Goal: Check status: Check status

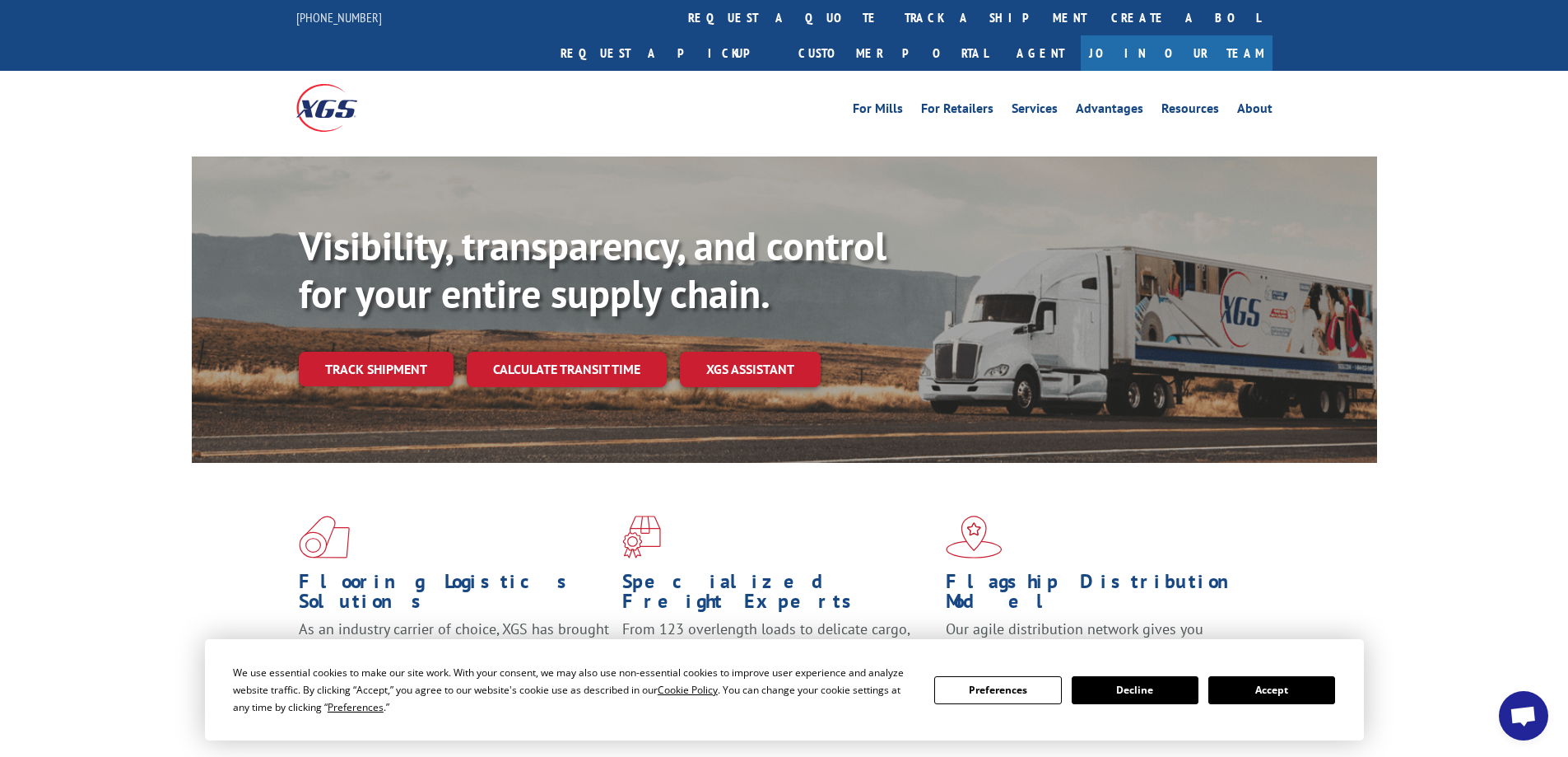
click at [1266, 686] on button "Accept" at bounding box center [1272, 689] width 127 height 28
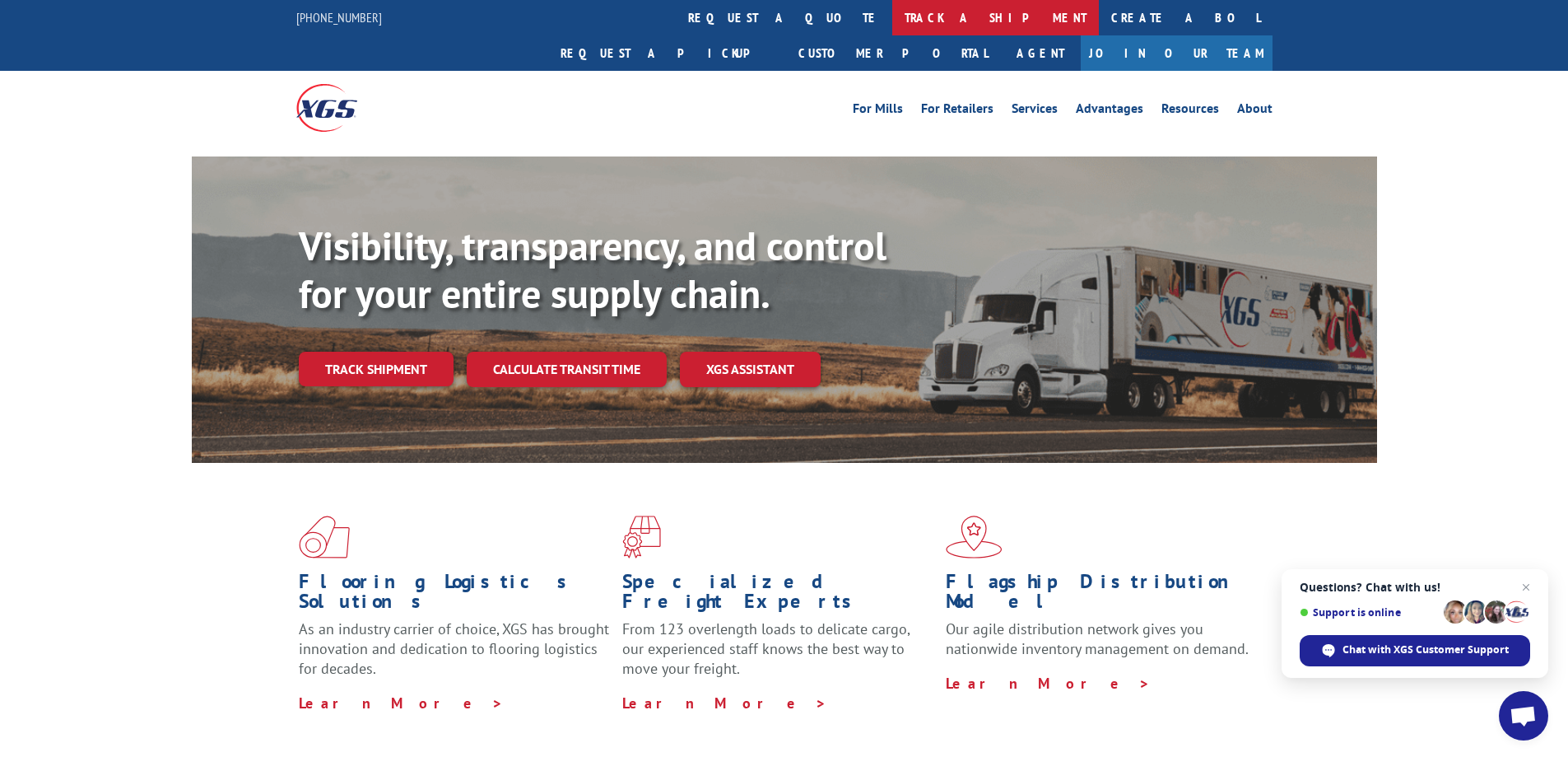
click at [892, 22] on link "track a shipment" at bounding box center [995, 17] width 206 height 35
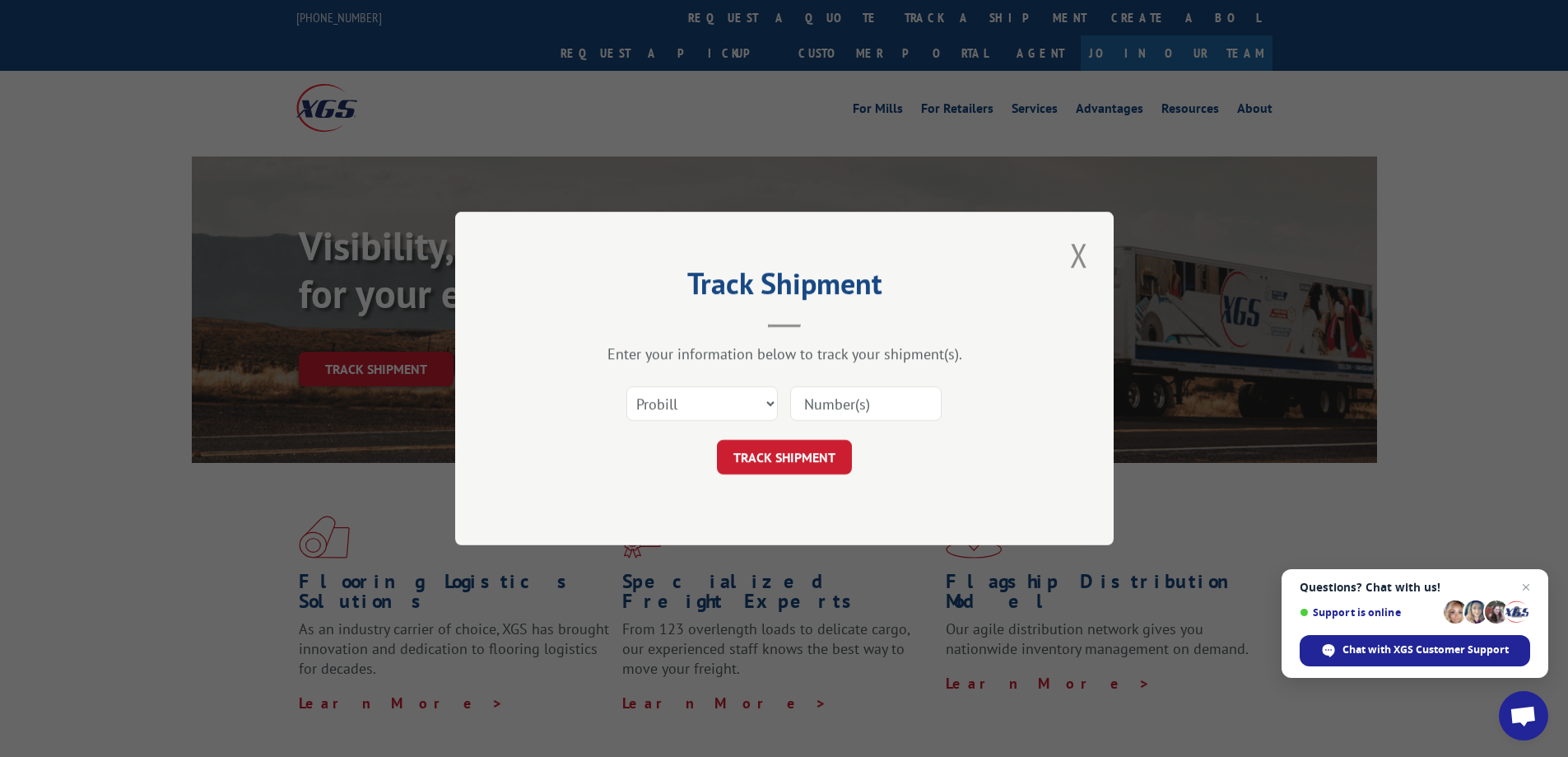
click at [866, 411] on input at bounding box center [866, 403] width 152 height 35
type input "rts491316251"
click at [763, 398] on select "Select category... Probill BOL PO" at bounding box center [702, 403] width 152 height 35
select select "bol"
click at [626, 386] on select "Select category... Probill BOL PO" at bounding box center [702, 403] width 152 height 35
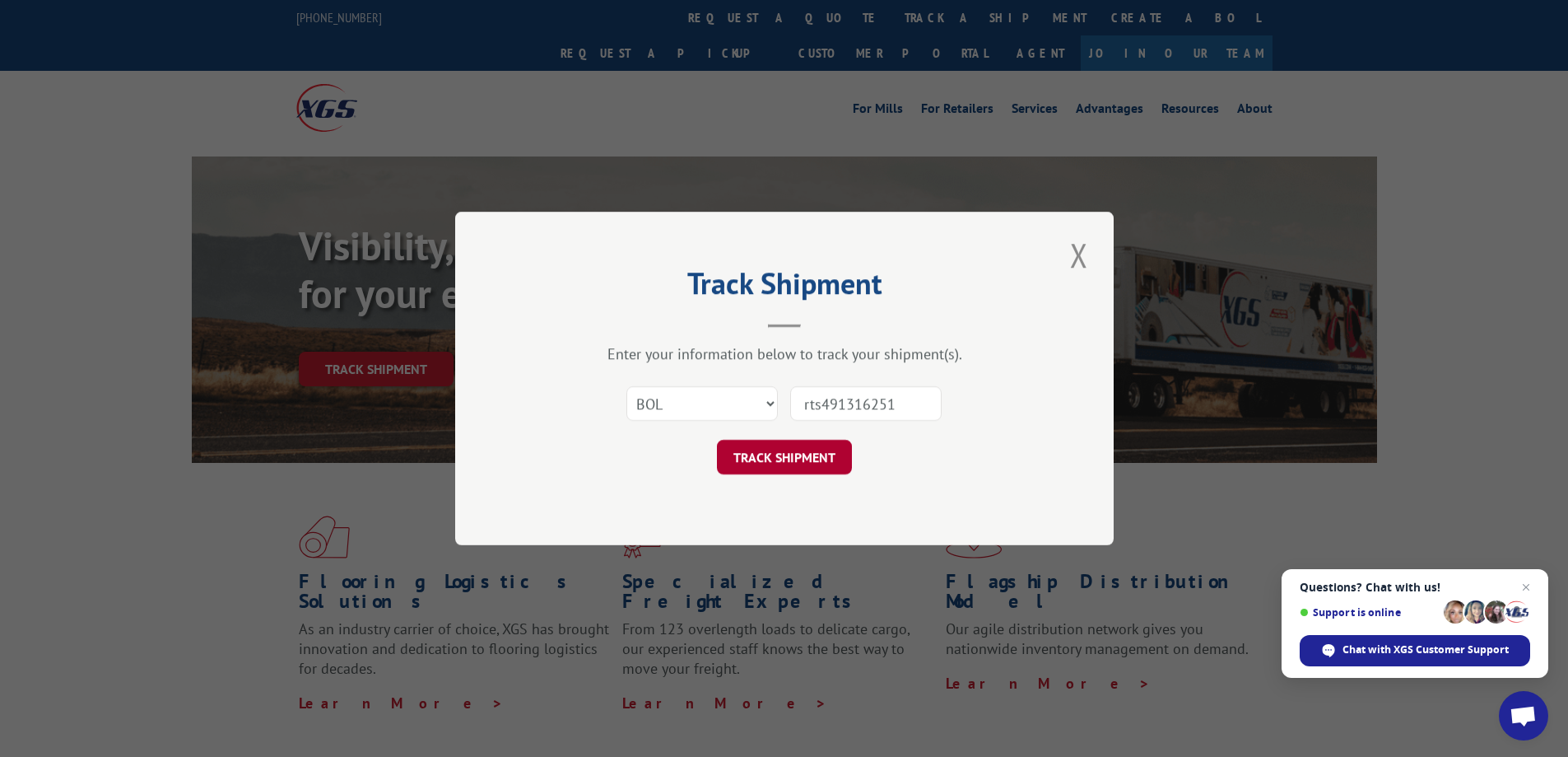
click at [811, 461] on button "TRACK SHIPMENT" at bounding box center [784, 457] width 135 height 35
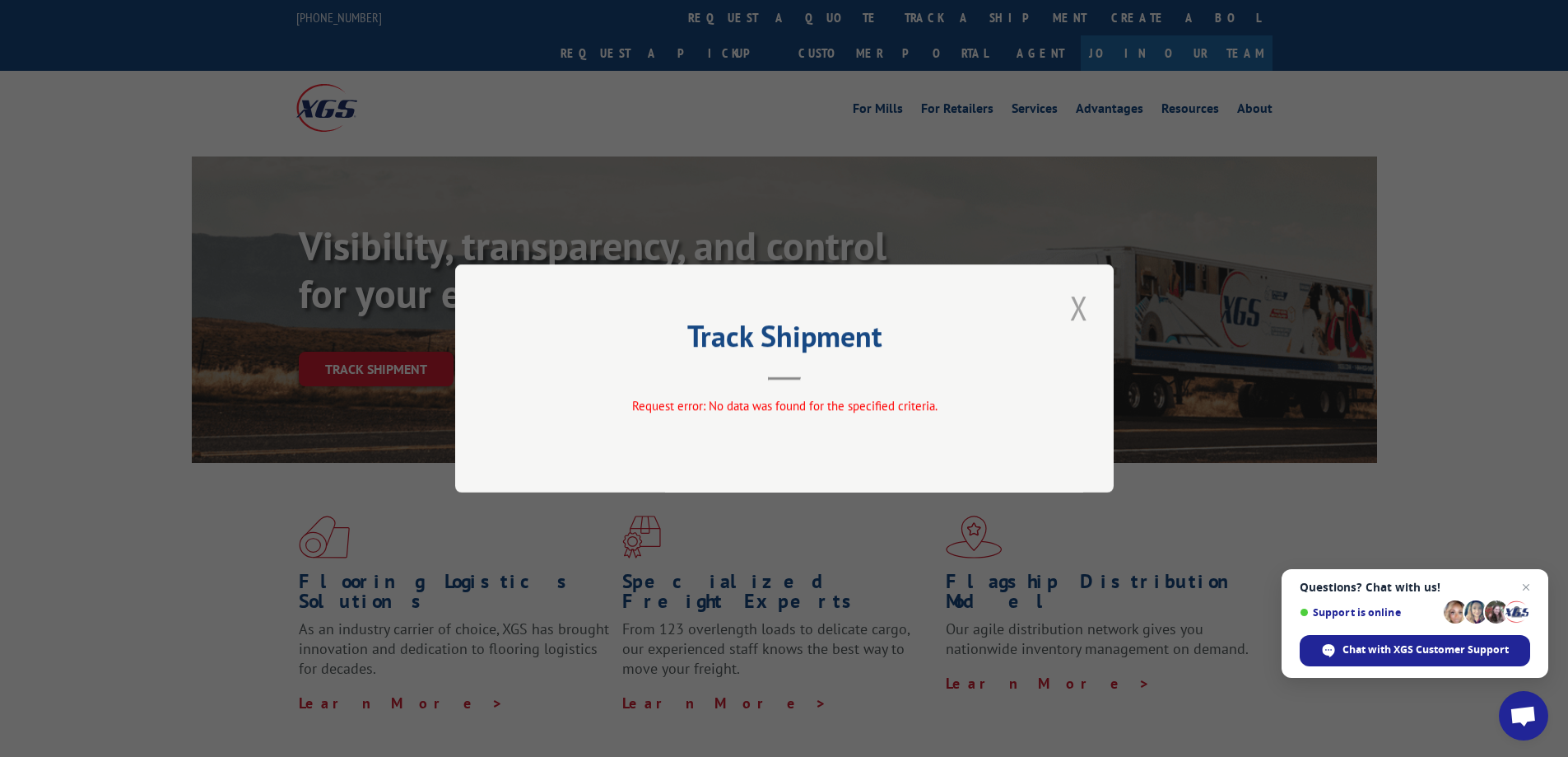
click at [1076, 319] on button "Close modal" at bounding box center [1078, 307] width 28 height 45
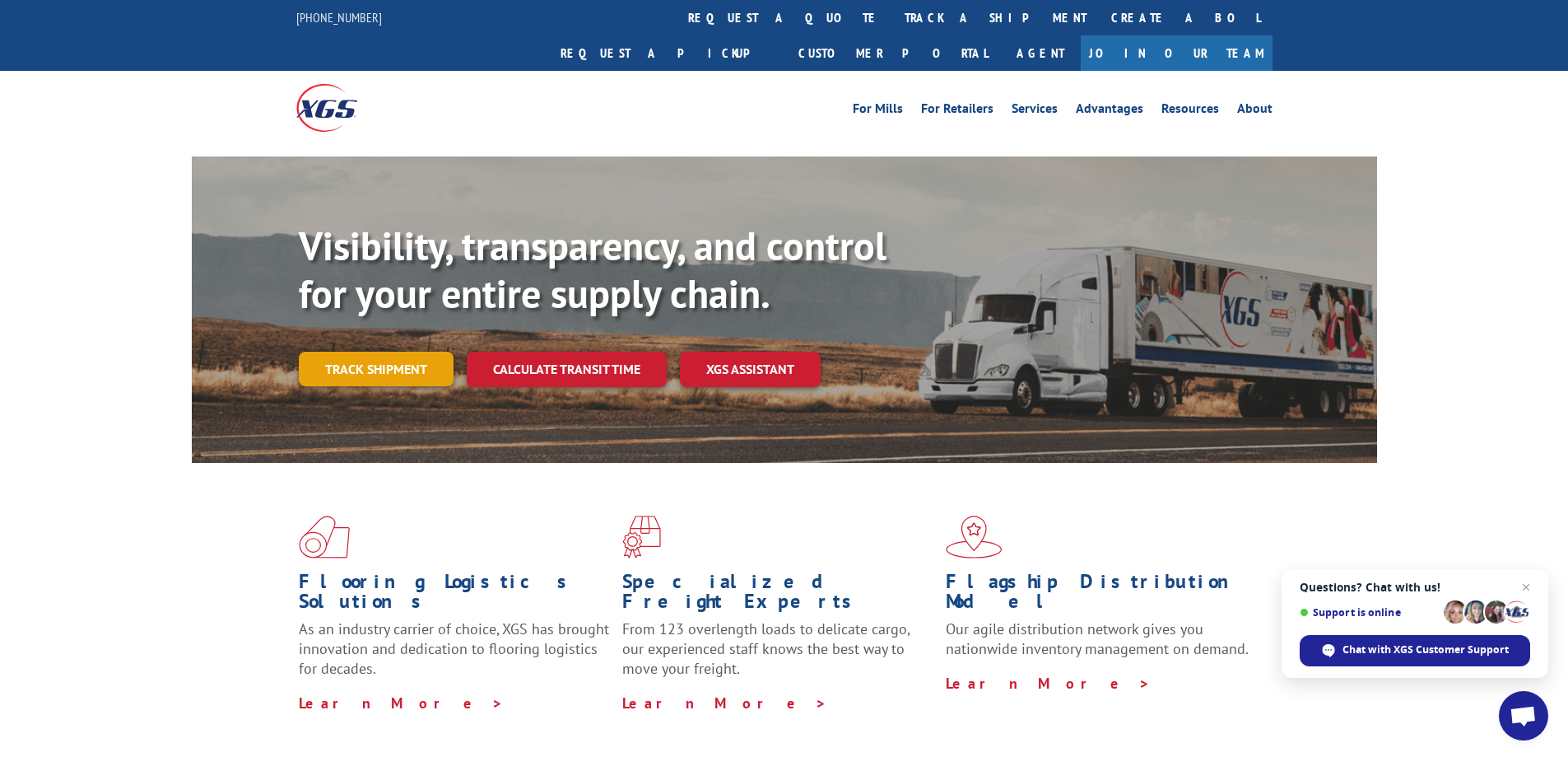
click at [420, 351] on link "Track shipment" at bounding box center [375, 368] width 154 height 35
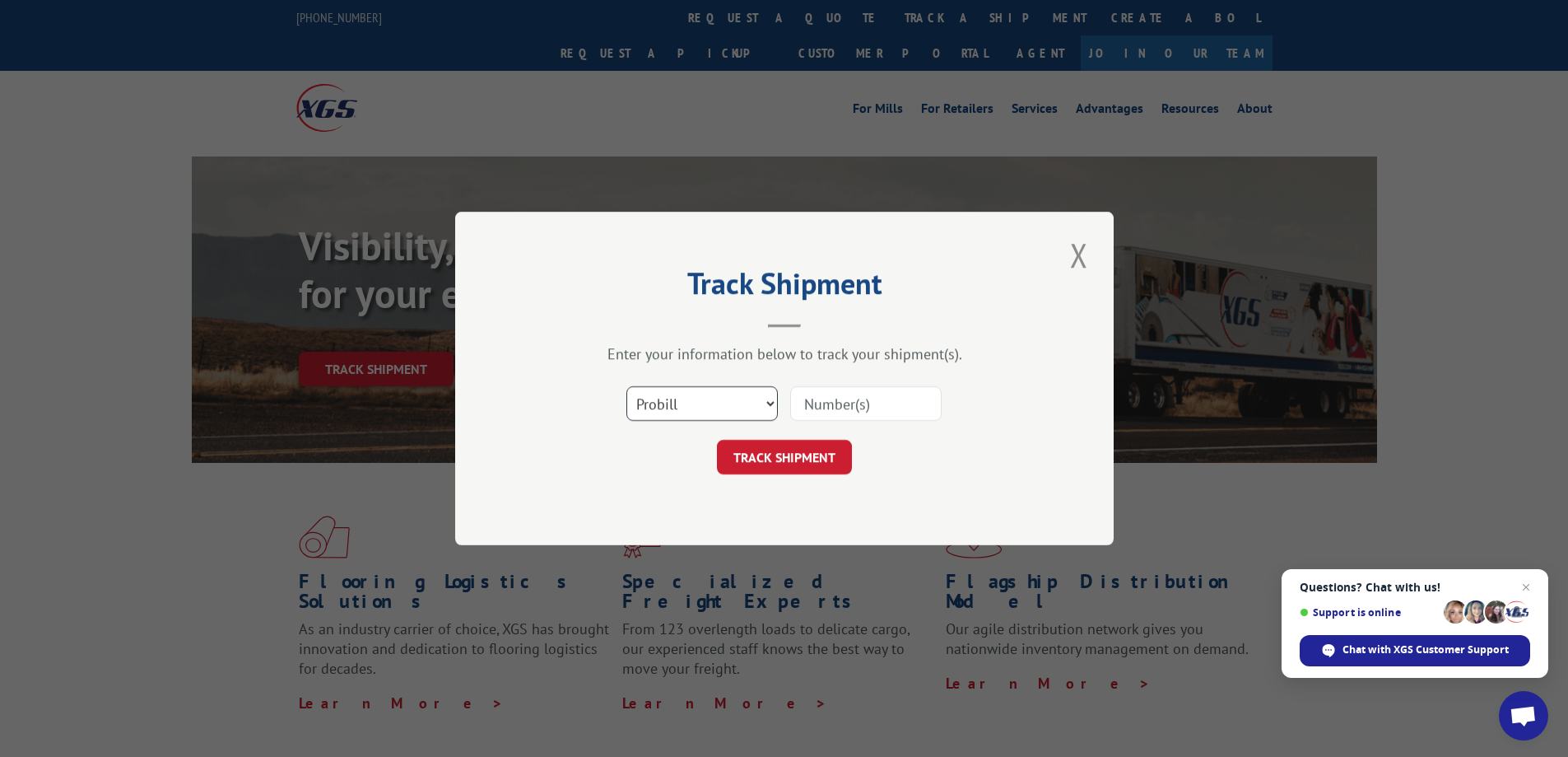
click at [677, 401] on select "Select category... Probill BOL PO" at bounding box center [702, 403] width 152 height 35
select select "bol"
click at [626, 386] on select "Select category... Probill BOL PO" at bounding box center [702, 403] width 152 height 35
click at [740, 405] on select "Select category... Probill BOL PO" at bounding box center [702, 403] width 152 height 35
click at [827, 408] on input at bounding box center [866, 403] width 152 height 35
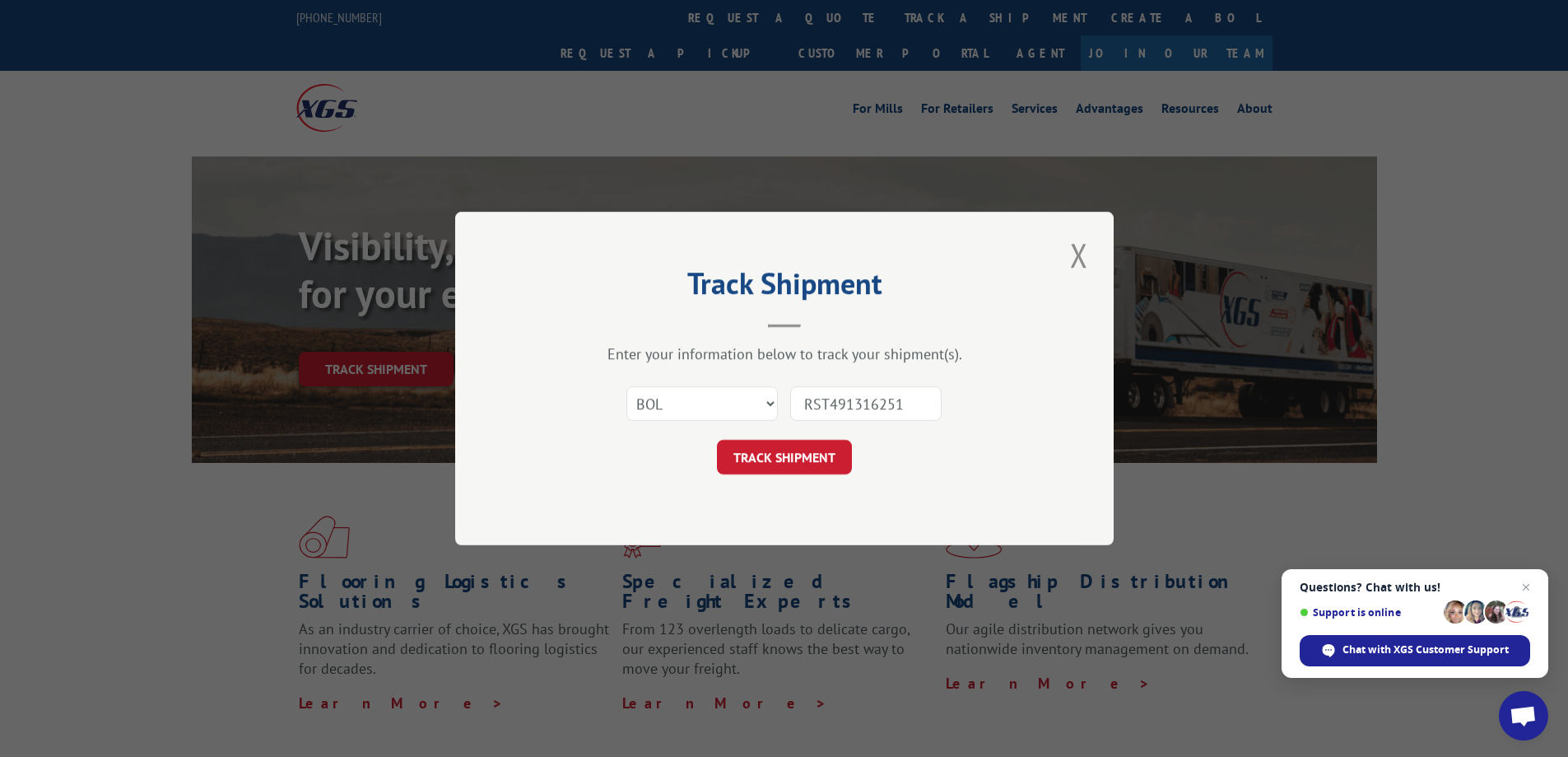
drag, startPoint x: 913, startPoint y: 399, endPoint x: 695, endPoint y: 399, distance: 218.0
click at [695, 399] on div "Select category... Probill BOL PO RST491316251" at bounding box center [784, 403] width 494 height 55
type input "RST491316251"
click at [756, 466] on button "TRACK SHIPMENT" at bounding box center [784, 457] width 135 height 35
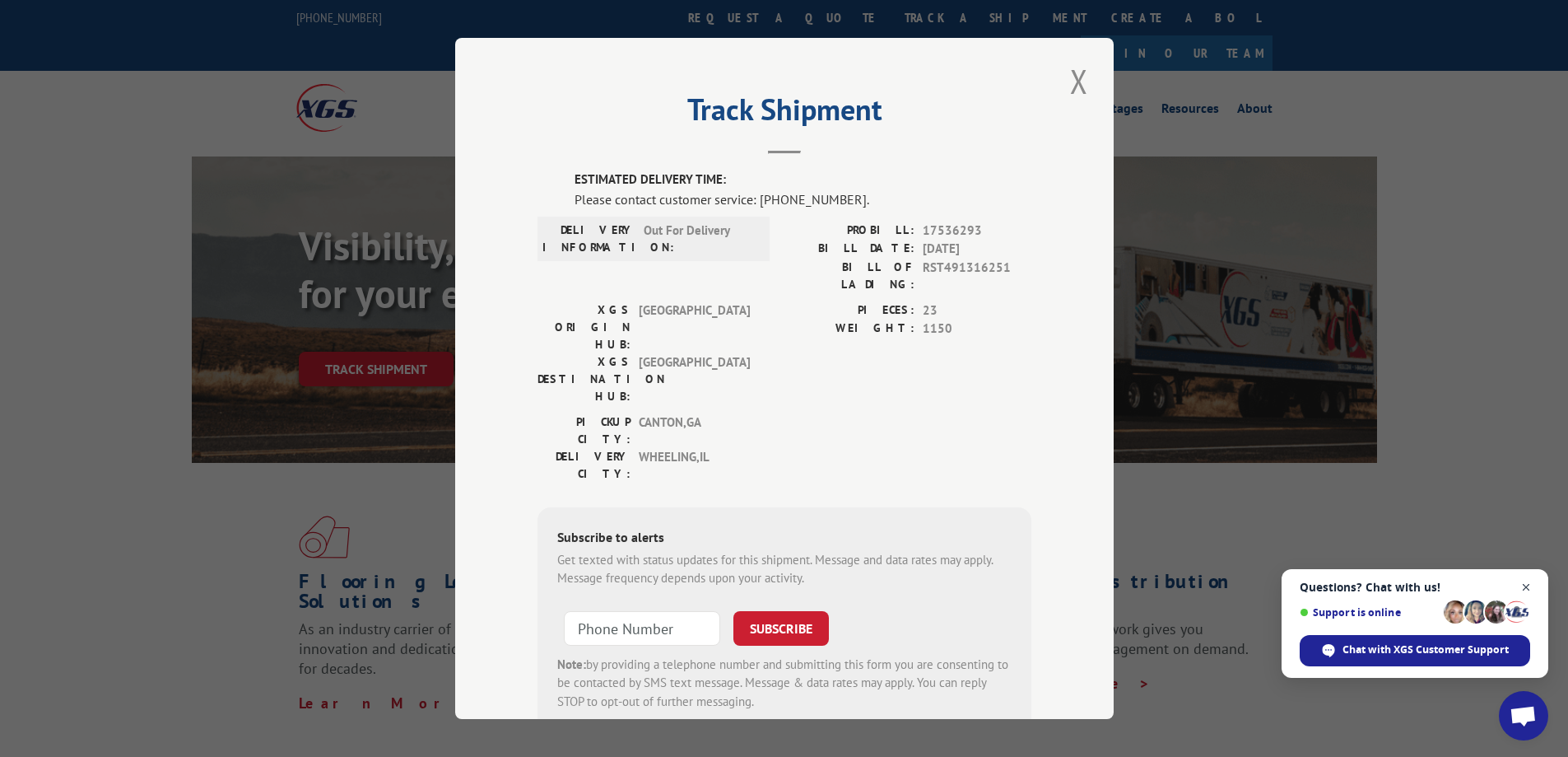
click at [1527, 583] on span "Open chat" at bounding box center [1526, 587] width 20 height 20
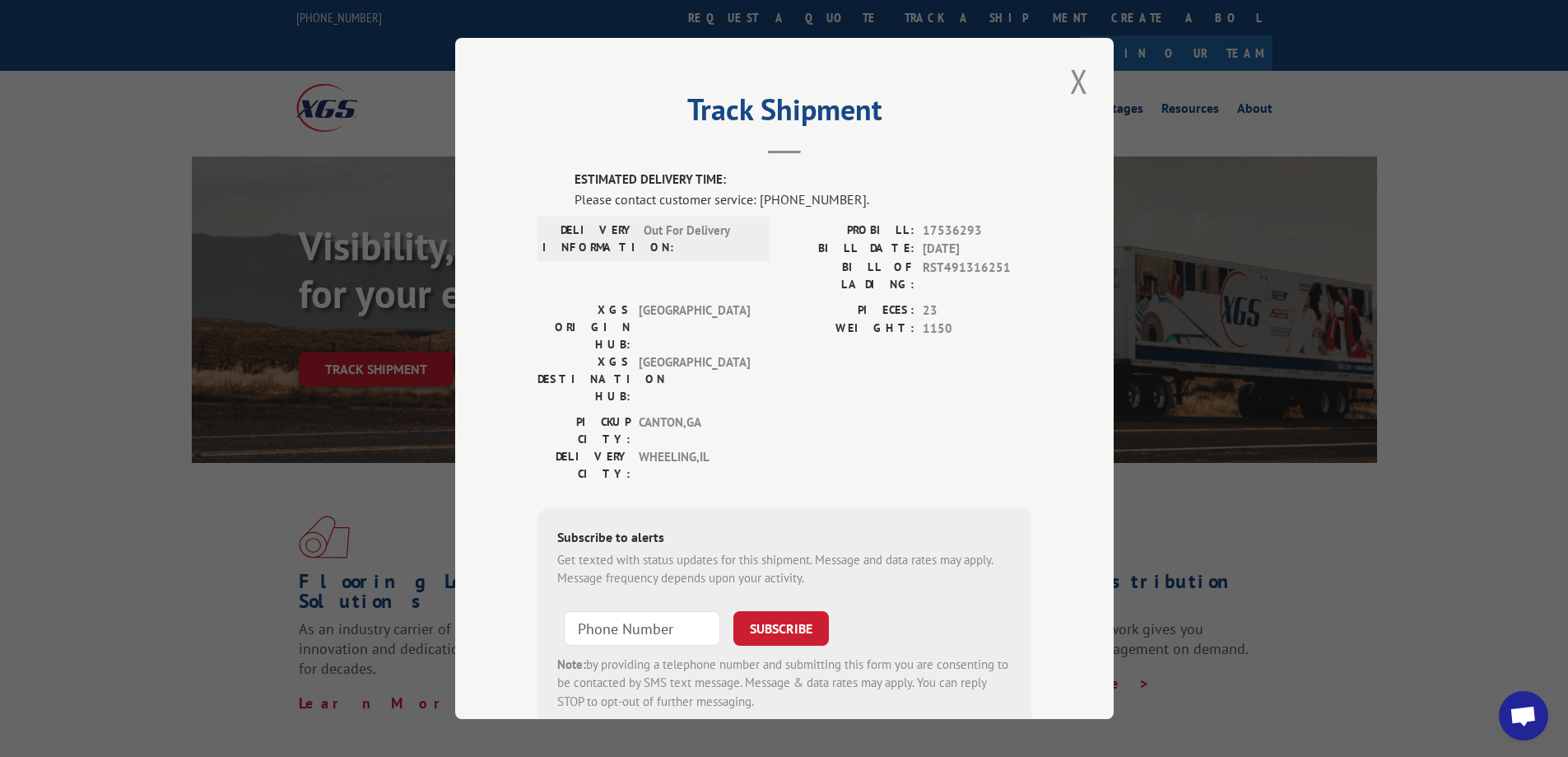
drag, startPoint x: 982, startPoint y: 355, endPoint x: 1504, endPoint y: 83, distance: 588.6
click at [1402, 146] on div "Track Shipment ESTIMATED DELIVERY TIME: Please contact customer service: [PHONE…" at bounding box center [784, 378] width 1568 height 757
drag, startPoint x: 1557, startPoint y: 1, endPoint x: 812, endPoint y: 101, distance: 751.7
click at [1076, 80] on button "Close modal" at bounding box center [1078, 81] width 28 height 45
